Goal: Task Accomplishment & Management: Manage account settings

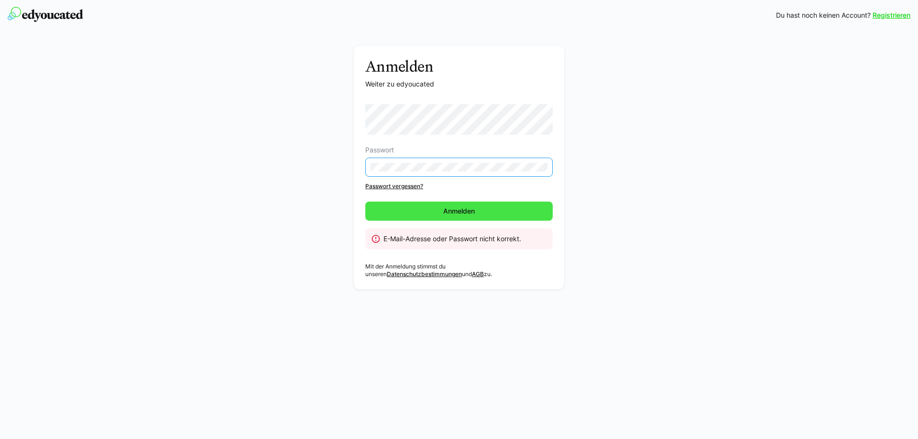
click at [446, 207] on span "Anmelden" at bounding box center [459, 212] width 34 height 10
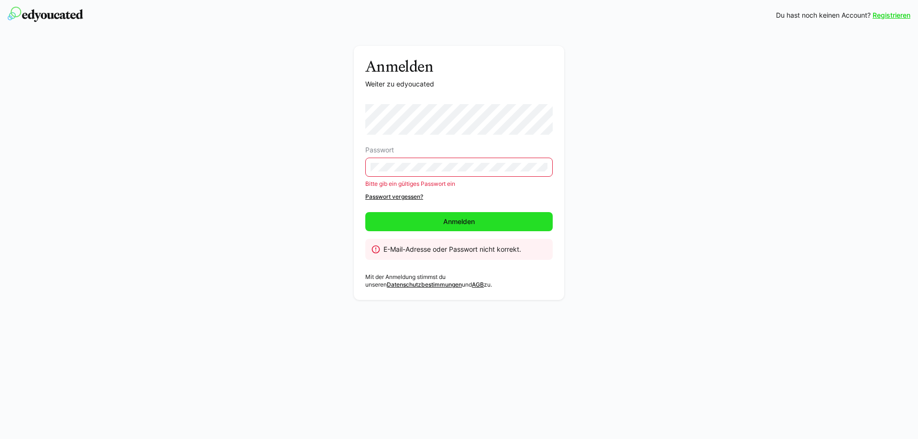
click at [492, 217] on span "Anmelden" at bounding box center [458, 221] width 187 height 19
click at [451, 245] on div "E-Mail-Adresse oder Passwort nicht korrekt." at bounding box center [464, 250] width 162 height 10
click at [407, 181] on div "Passwort Bitte gib ein gültiges Passwort ein Passwort vergessen?" at bounding box center [458, 152] width 187 height 97
click at [411, 193] on link "Passwort vergessen?" at bounding box center [458, 197] width 187 height 8
